Goal: Register for event/course

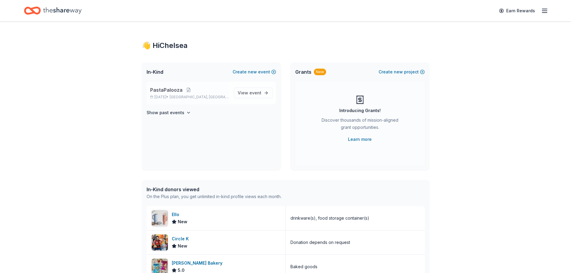
click at [198, 94] on div "PastaPalooza [DATE] • [GEOGRAPHIC_DATA], [GEOGRAPHIC_DATA]" at bounding box center [189, 92] width 79 height 13
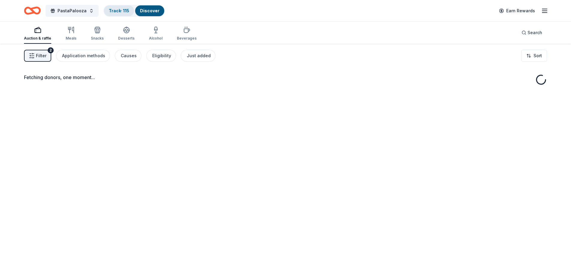
click at [119, 10] on link "Track · 115" at bounding box center [119, 10] width 20 height 5
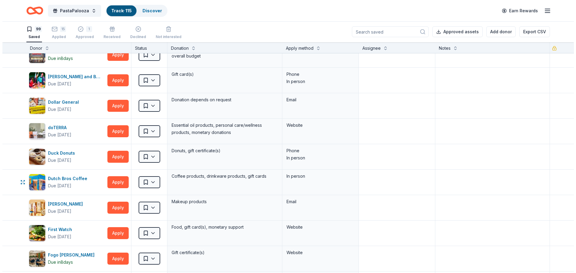
scroll to position [720, 0]
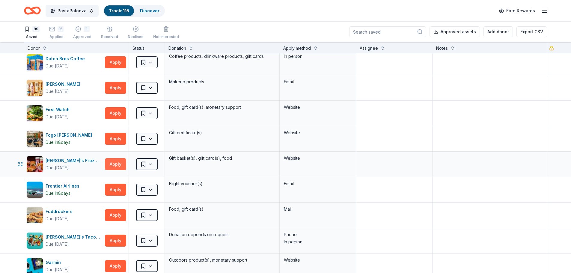
click at [119, 164] on button "Apply" at bounding box center [115, 164] width 21 height 12
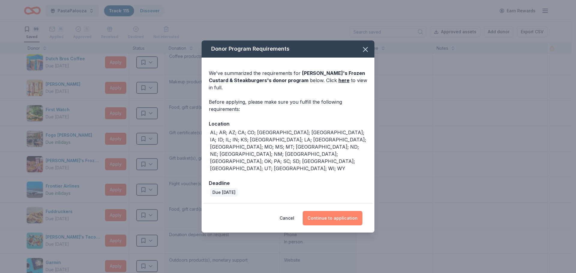
click at [342, 211] on button "Continue to application" at bounding box center [333, 218] width 60 height 14
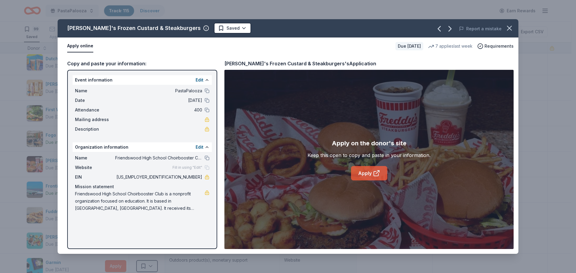
click at [361, 172] on link "Apply" at bounding box center [369, 173] width 36 height 14
drag, startPoint x: 160, startPoint y: 208, endPoint x: 74, endPoint y: 193, distance: 87.4
click at [74, 193] on div "Name Friendswood High School Choirbooster Club Website Fill in using "Edit" EIN…" at bounding box center [142, 183] width 139 height 62
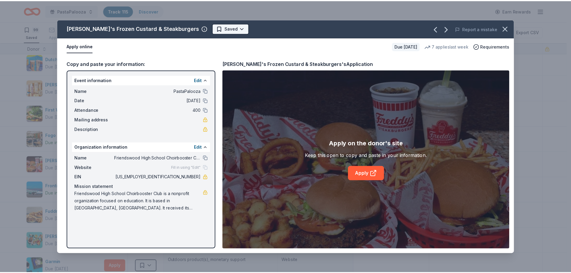
scroll to position [0, 0]
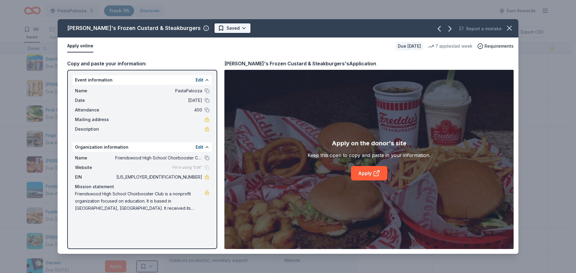
click at [217, 28] on html "PastaPalooza Track · 115 Discover Earn Rewards 99 Saved 15 Applied 1 Approved R…" at bounding box center [288, 136] width 576 height 273
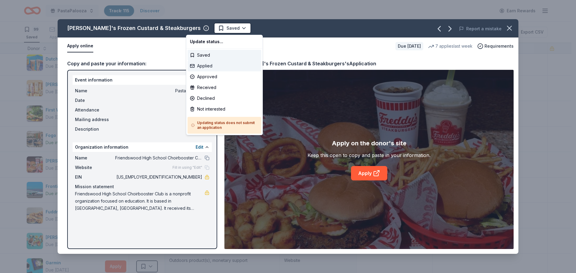
click at [212, 63] on div "Applied" at bounding box center [224, 66] width 74 height 11
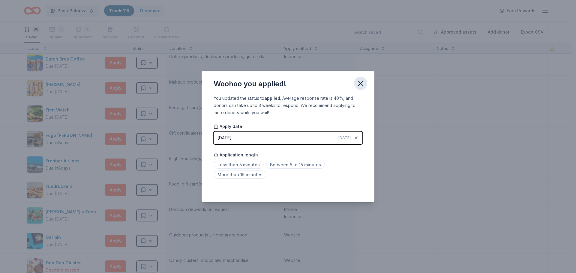
click at [361, 83] on icon "button" at bounding box center [360, 83] width 4 height 4
